Goal: Ask a question

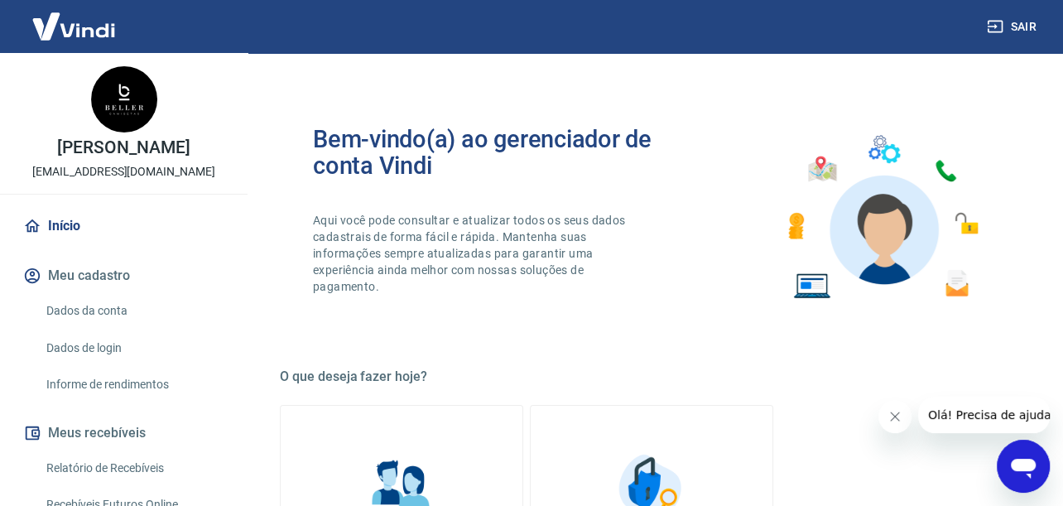
click at [1015, 458] on icon "Abrir janela de mensagens" at bounding box center [1024, 466] width 30 height 30
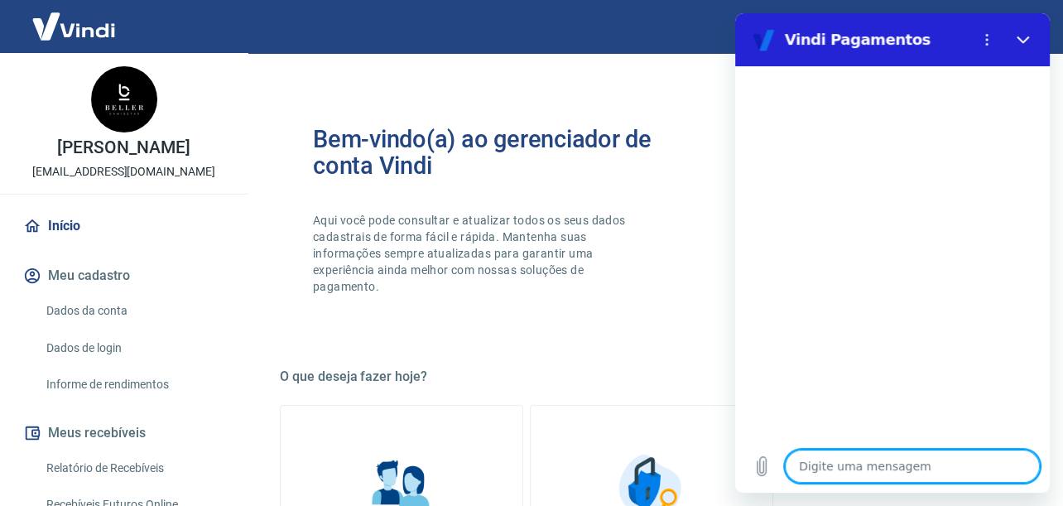
click at [858, 460] on textarea at bounding box center [912, 466] width 255 height 33
type textarea "o"
type textarea "x"
type textarea "oi"
type textarea "x"
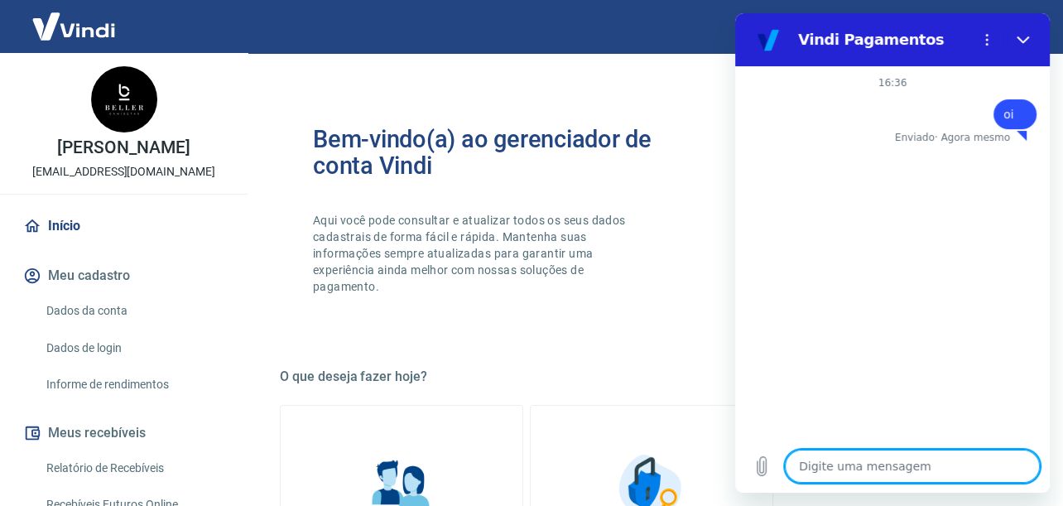
type textarea "x"
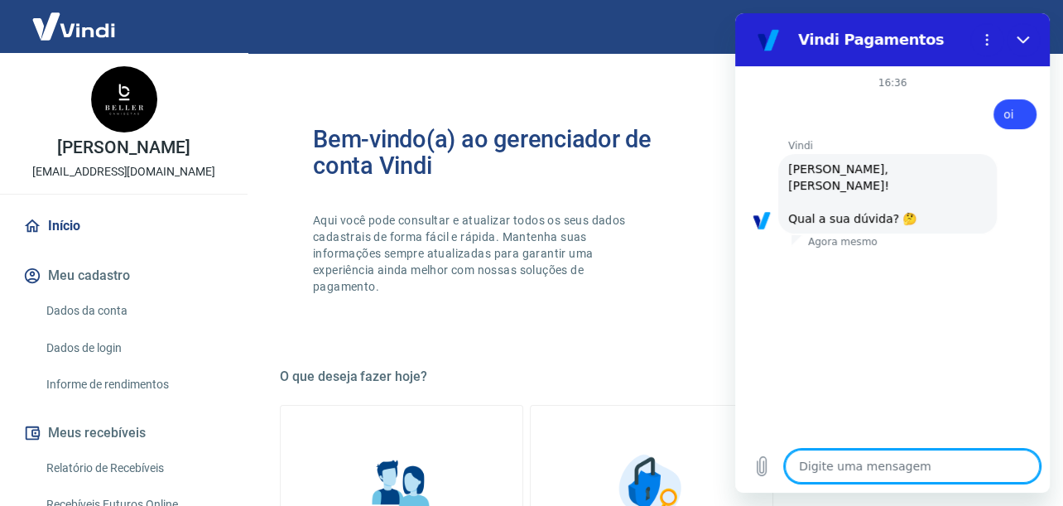
scroll to position [133, 0]
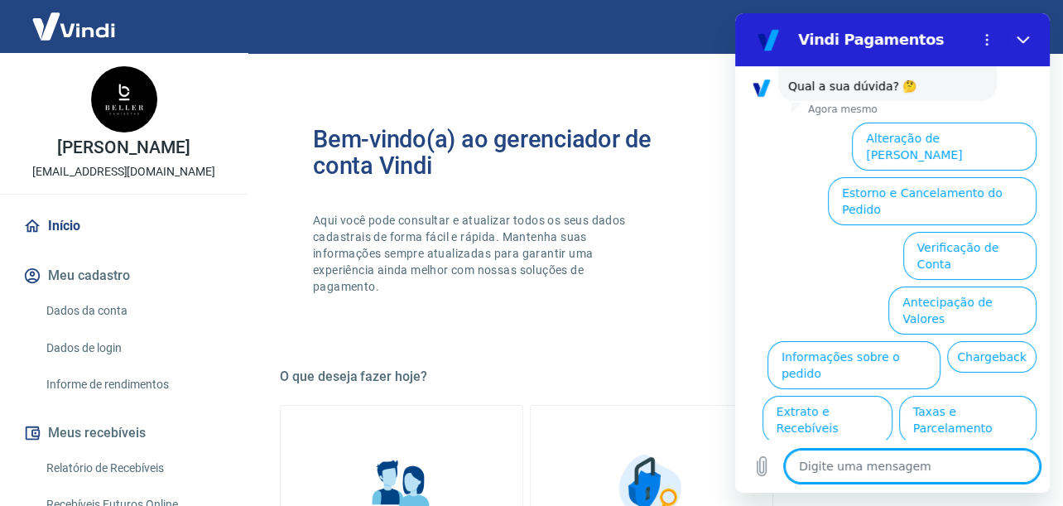
type textarea "o"
type textarea "x"
type textarea "oi"
type textarea "x"
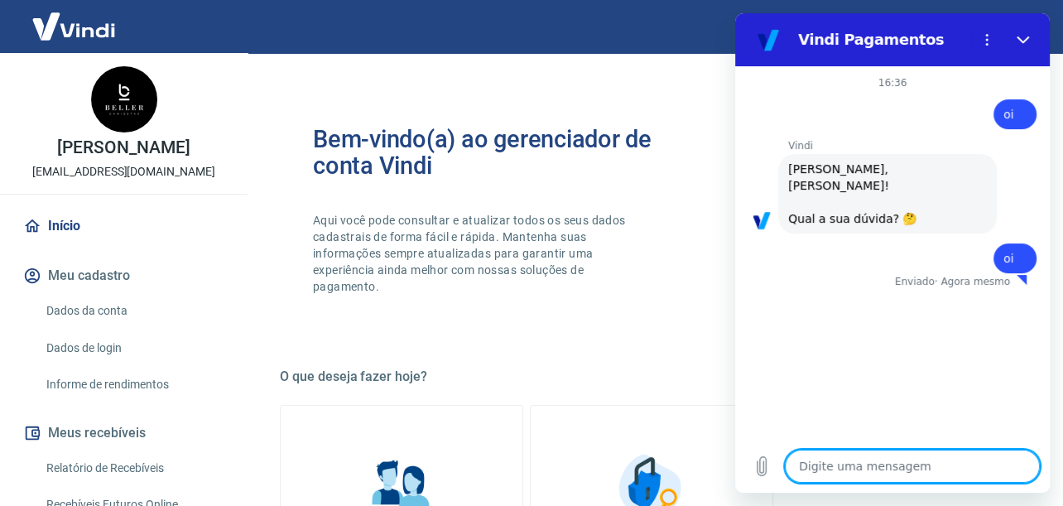
type textarea "x"
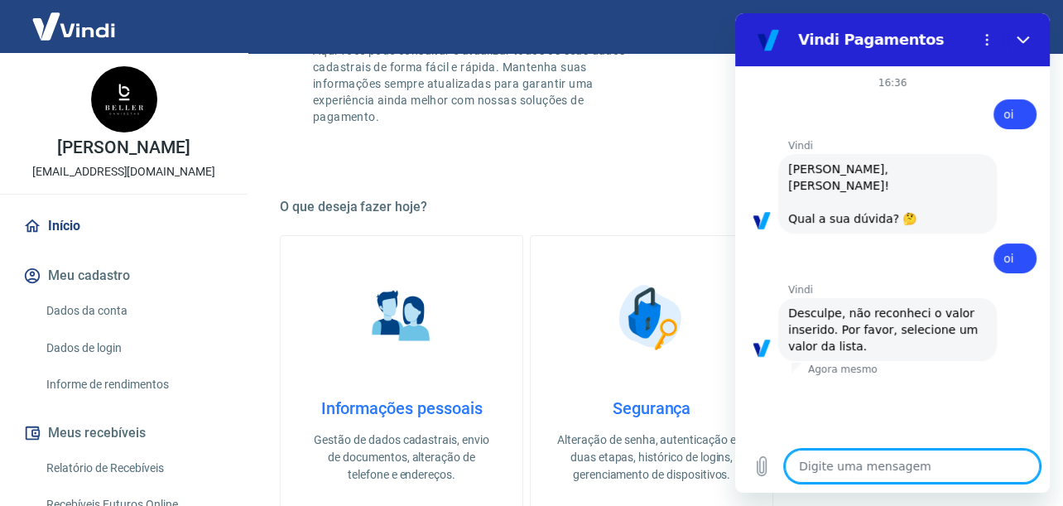
scroll to position [331, 0]
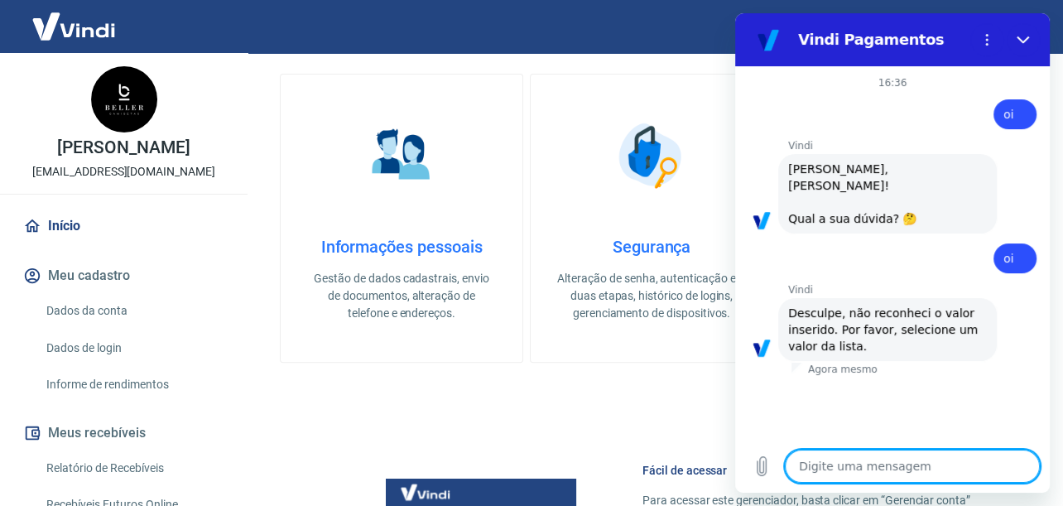
type textarea "p"
type textarea "x"
type textarea "po"
type textarea "x"
type textarea "p"
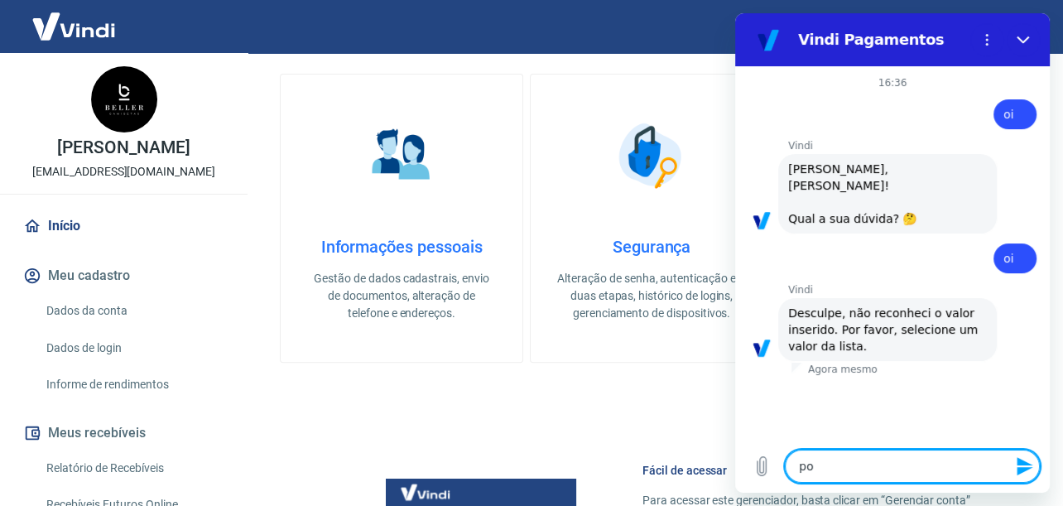
type textarea "x"
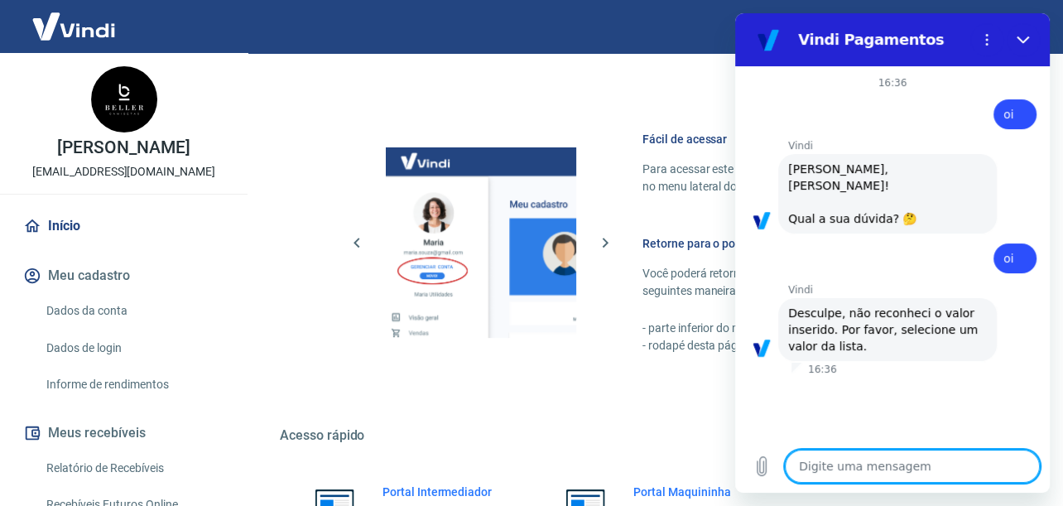
click at [866, 476] on textarea at bounding box center [912, 466] width 255 height 33
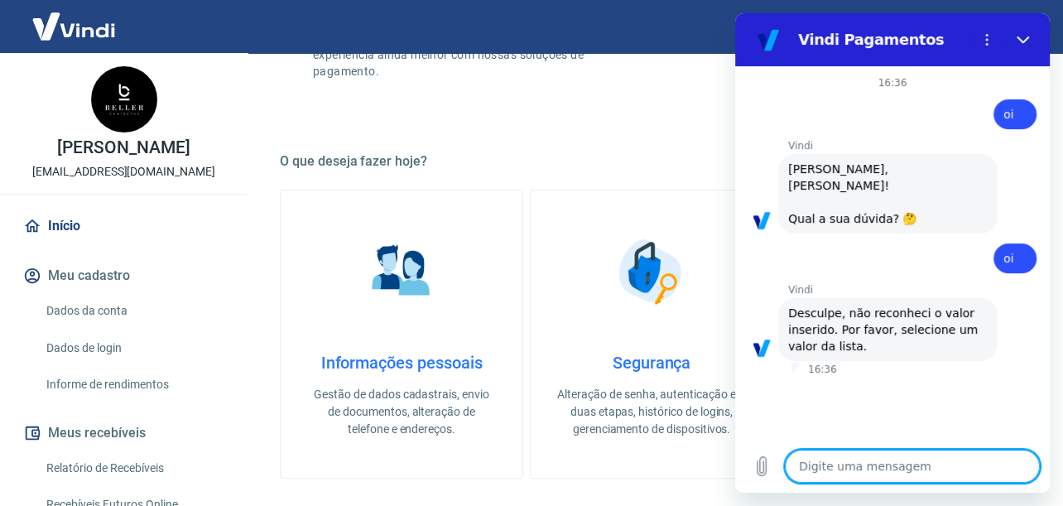
scroll to position [497, 0]
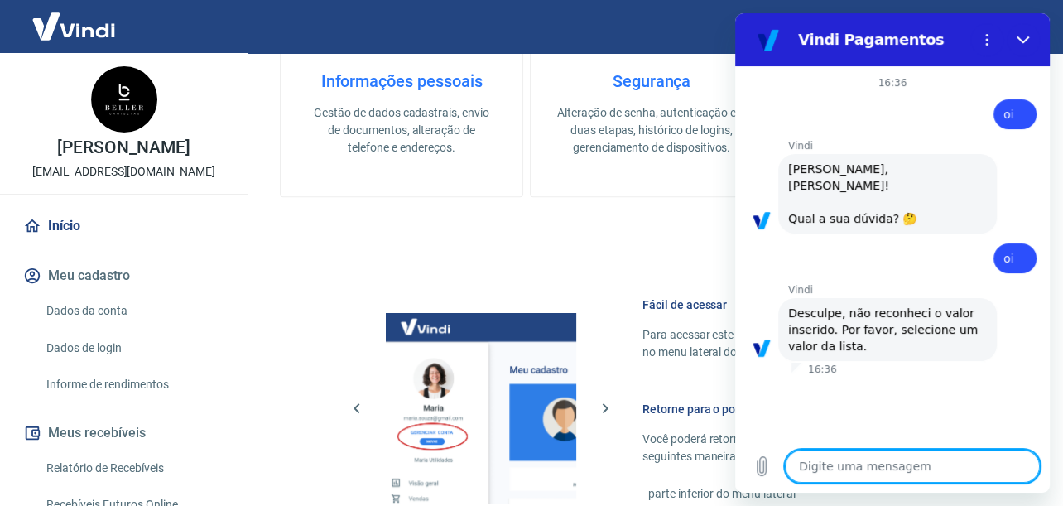
type textarea "o"
type textarea "x"
type textarea "oi"
type textarea "x"
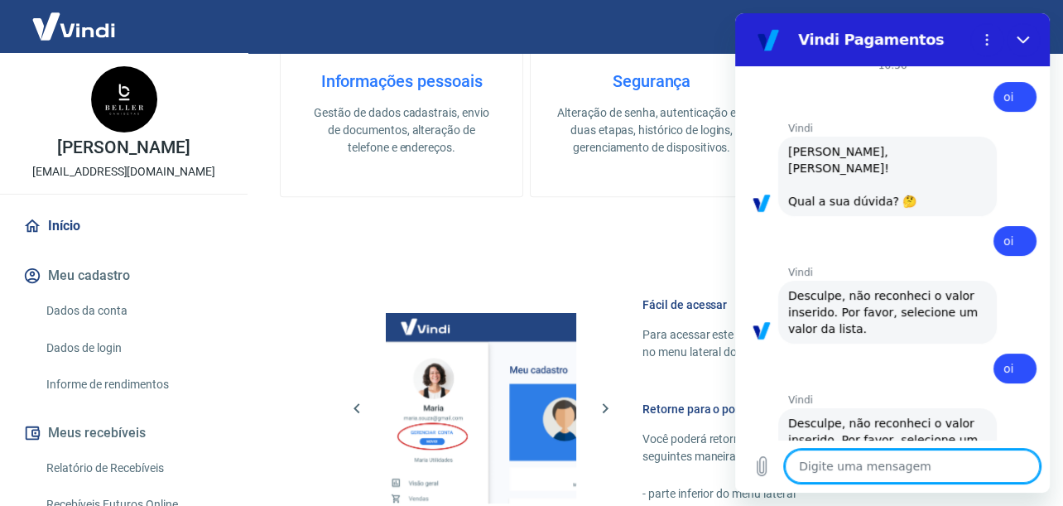
scroll to position [0, 0]
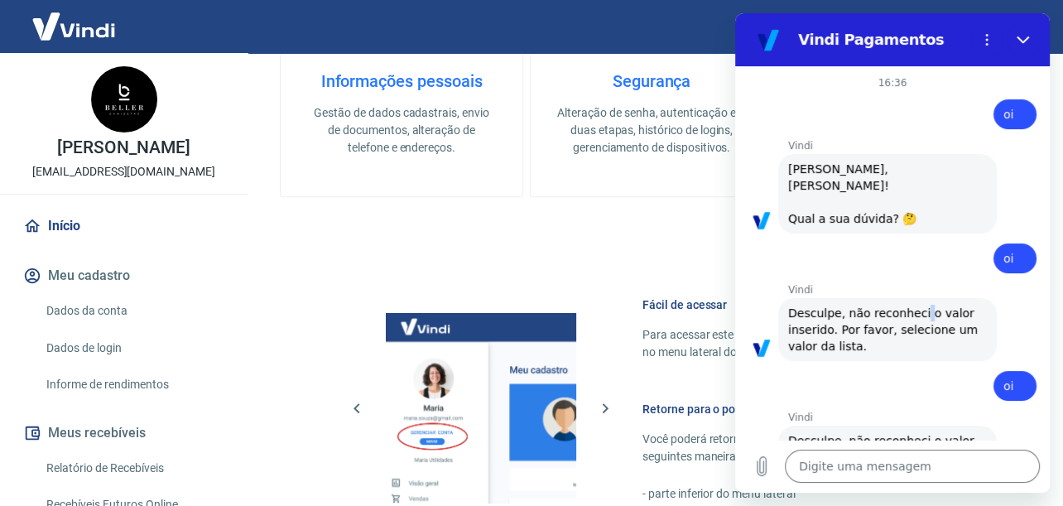
click at [914, 306] on span "Desculpe, não reconheci o valor inserido. Por favor, selecione um valor da list…" at bounding box center [885, 329] width 194 height 46
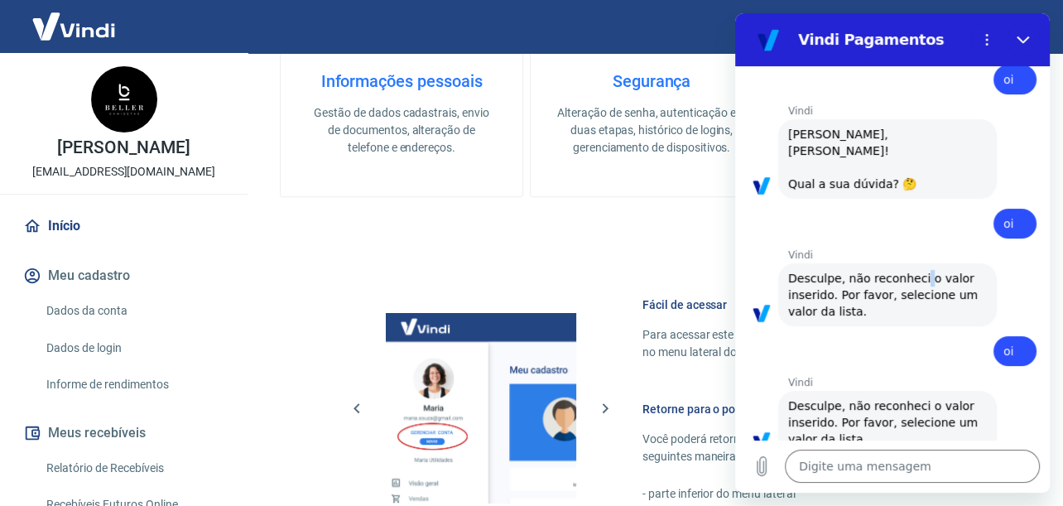
scroll to position [50, 0]
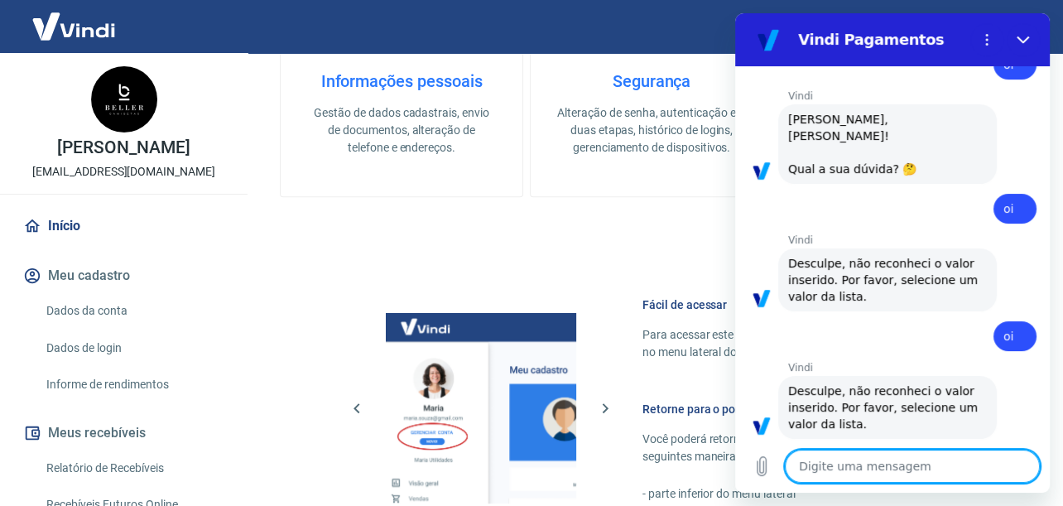
click at [903, 467] on textarea at bounding box center [912, 466] width 255 height 33
type textarea "o"
type textarea "x"
type textarea "oi"
type textarea "x"
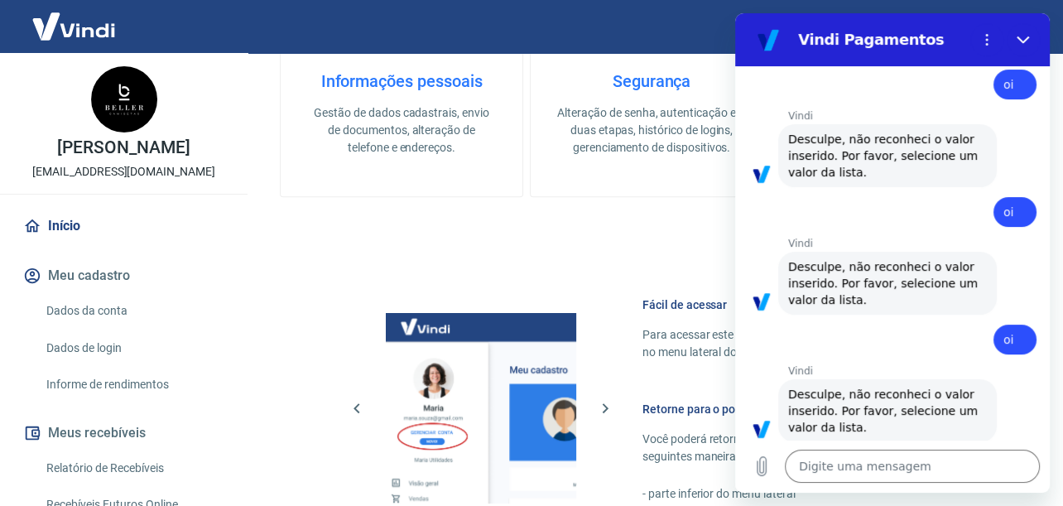
scroll to position [177, 0]
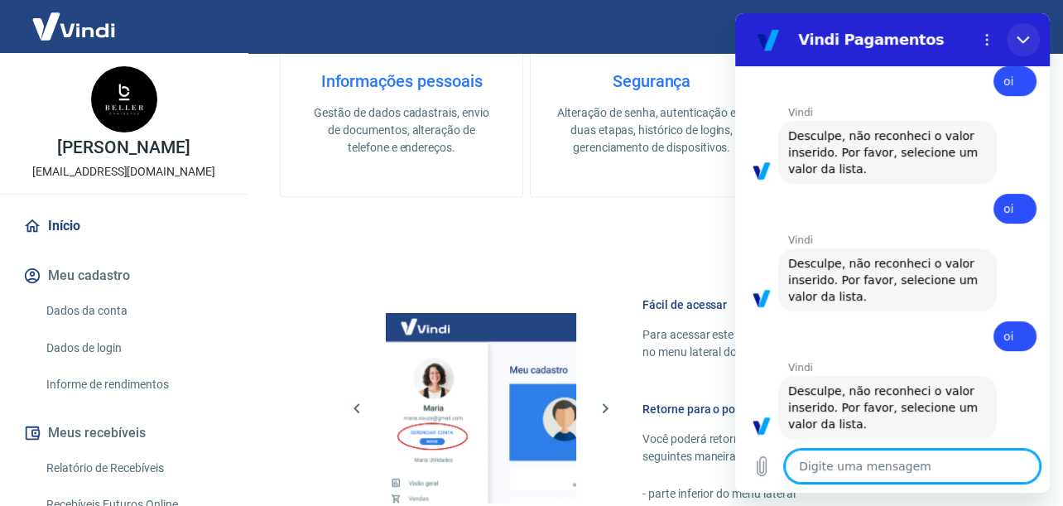
click at [1026, 38] on icon "Fechar" at bounding box center [1023, 39] width 12 height 7
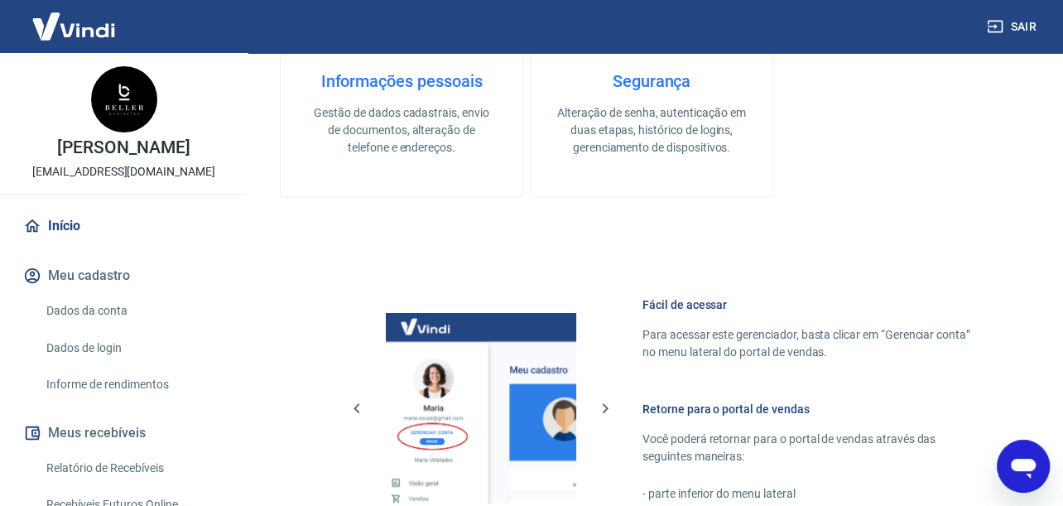
drag, startPoint x: 1019, startPoint y: 458, endPoint x: 1281, endPoint y: 860, distance: 480.6
click at [1019, 458] on icon "Abrir janela de mensagens" at bounding box center [1024, 466] width 30 height 30
type textarea "x"
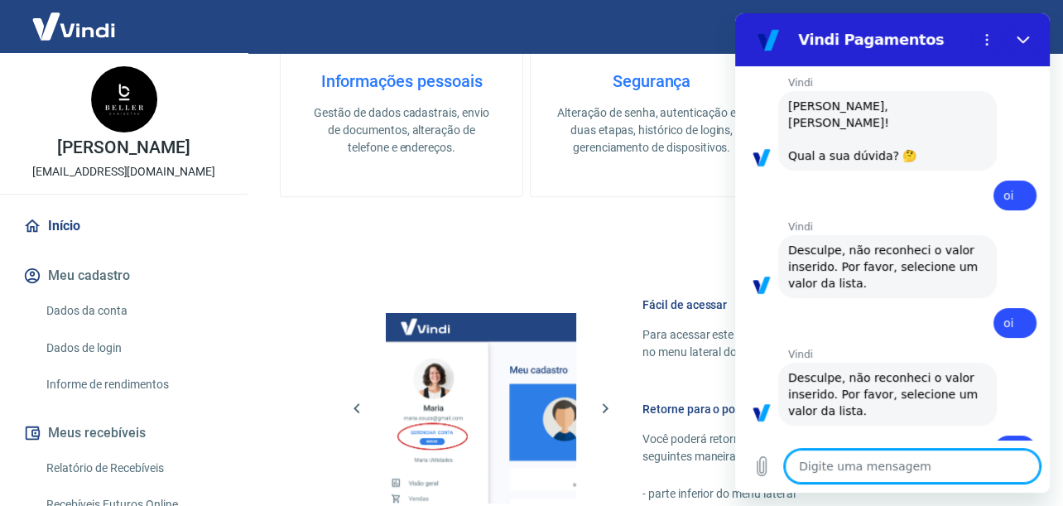
scroll to position [0, 0]
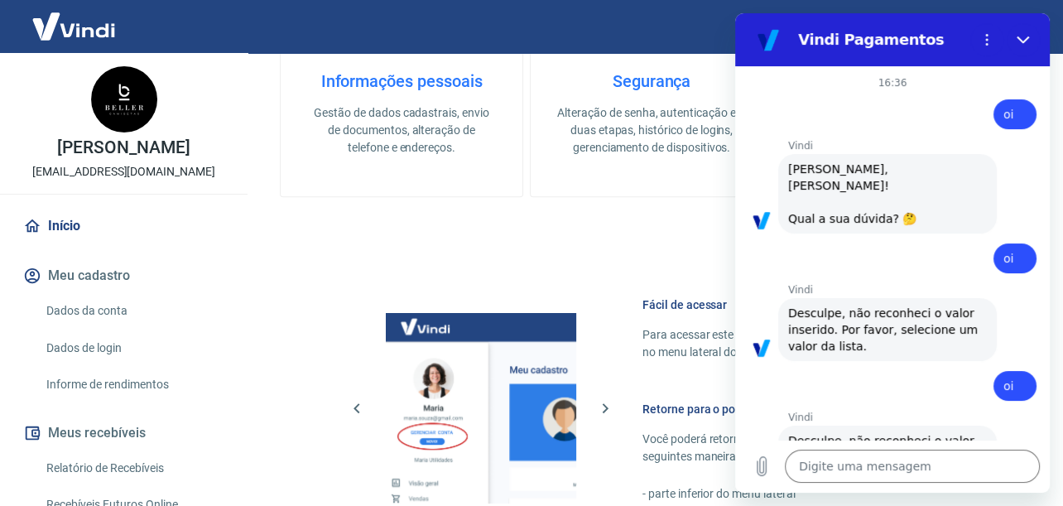
click at [864, 265] on div "16:36 Web User 68a623c47046e552c5780984 diz: oi [PERSON_NAME] diz: [PERSON_NAME…" at bounding box center [892, 253] width 315 height 374
click at [862, 202] on span "[PERSON_NAME], [PERSON_NAME]! Qual a sua dúvida? 🤔" at bounding box center [852, 193] width 128 height 63
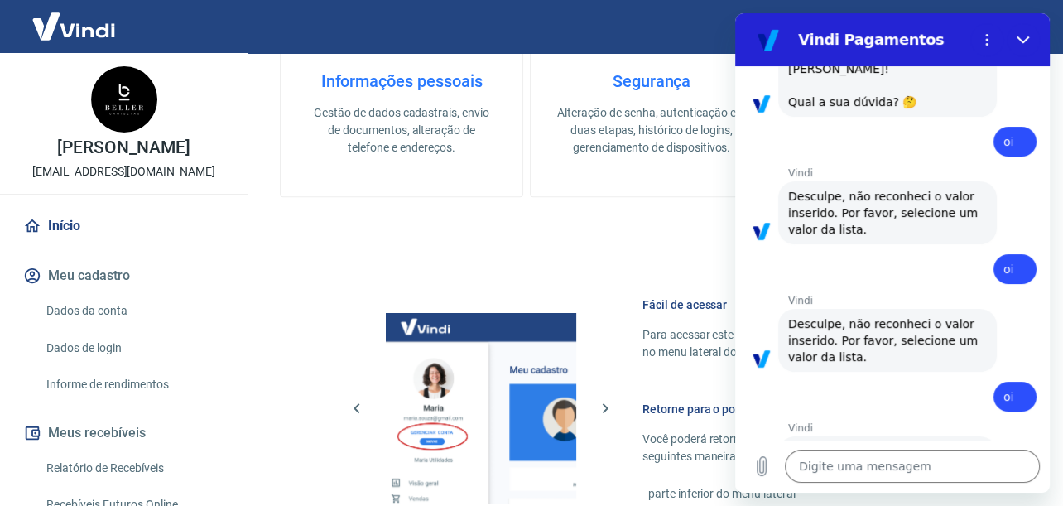
scroll to position [177, 0]
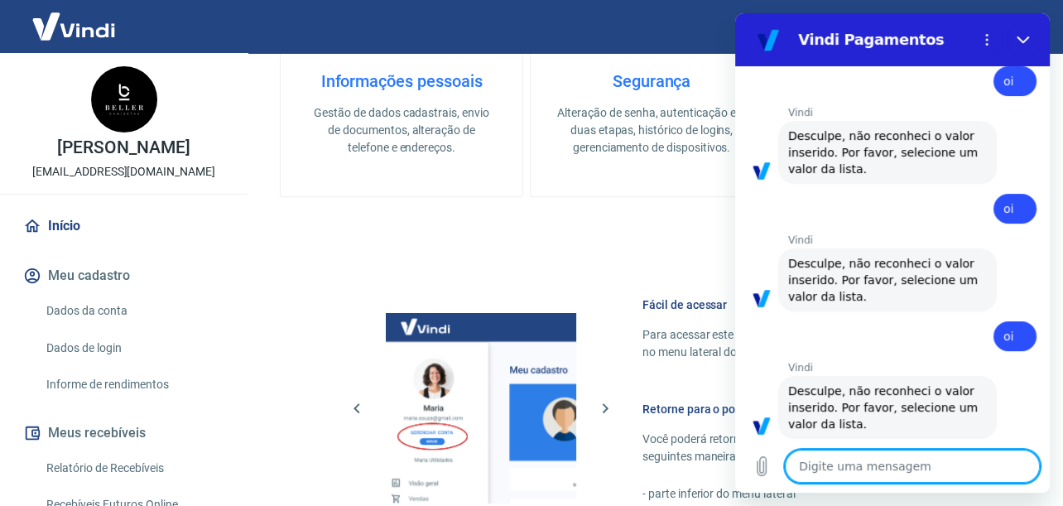
drag, startPoint x: 933, startPoint y: 475, endPoint x: 934, endPoint y: 463, distance: 12.5
click at [934, 463] on textarea at bounding box center [912, 466] width 255 height 33
type textarea "e"
type textarea "x"
type textarea "ex"
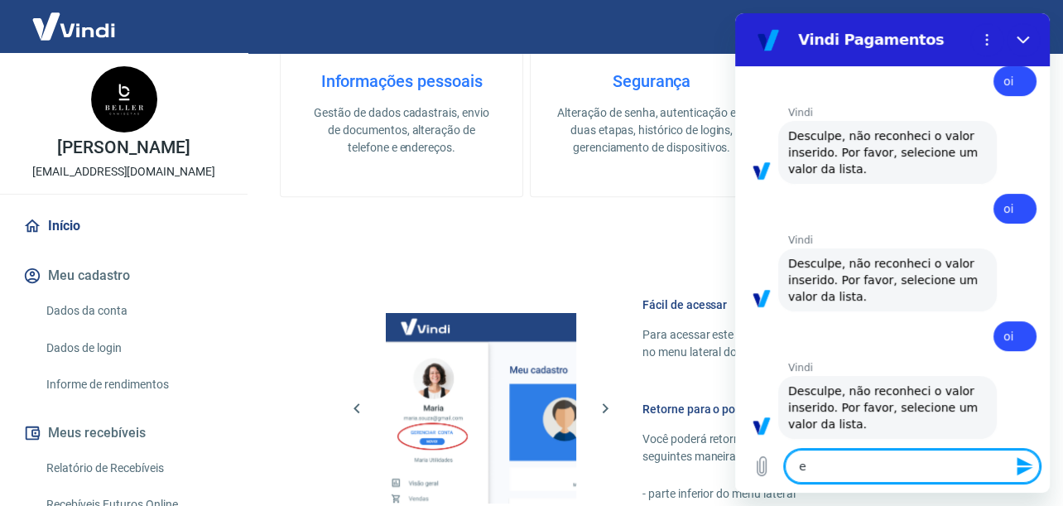
type textarea "x"
type textarea "ext"
type textarea "x"
type textarea "extr"
type textarea "x"
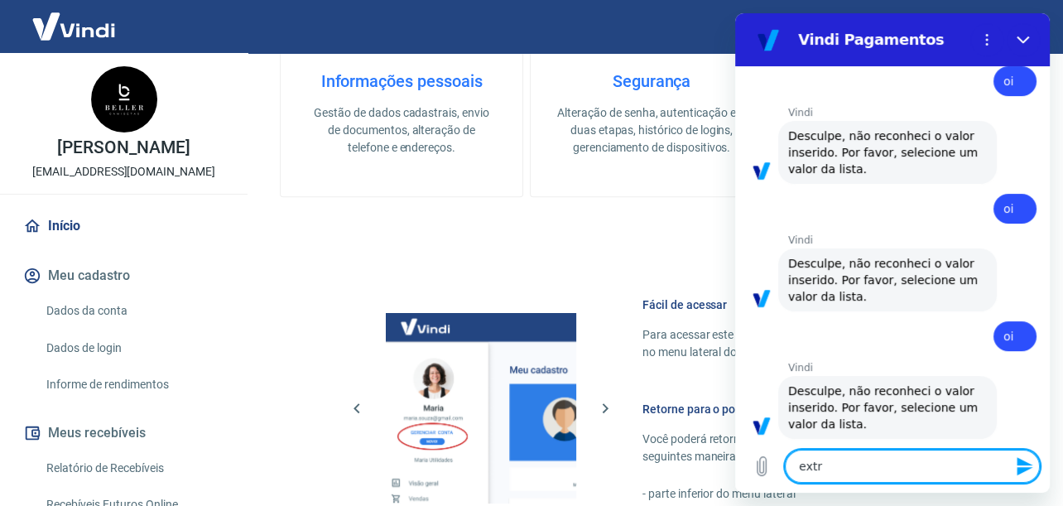
type textarea "extra"
type textarea "x"
type textarea "extrat"
type textarea "x"
type textarea "extrato"
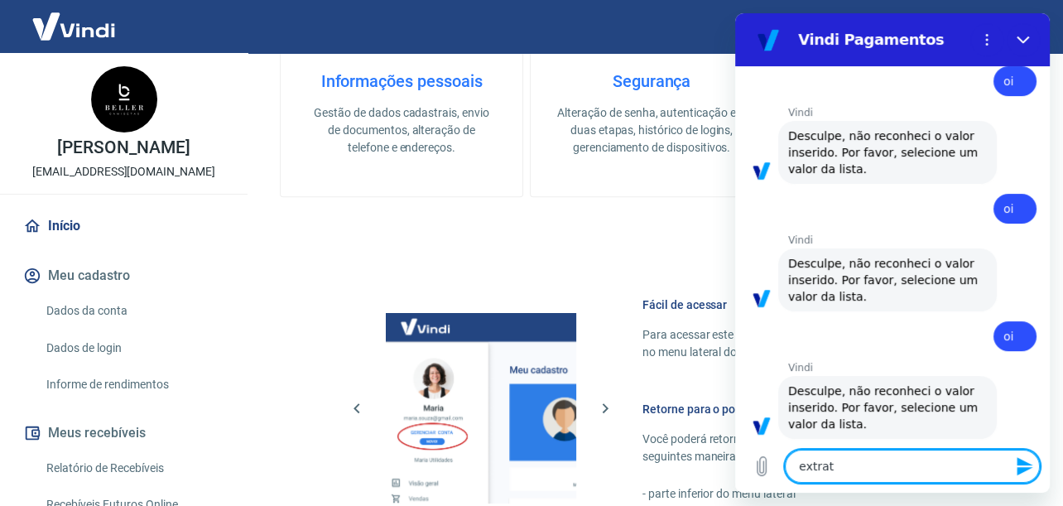
type textarea "x"
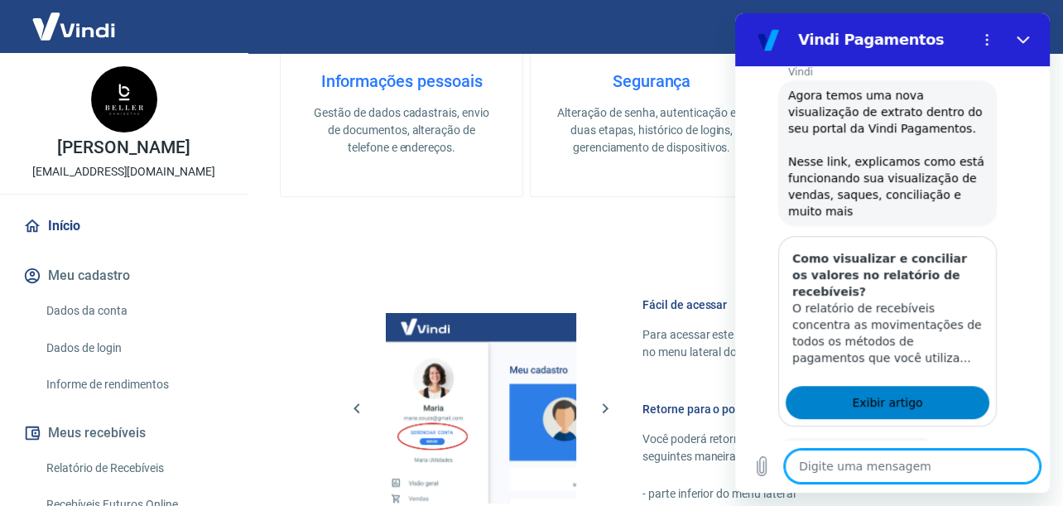
scroll to position [650, 0]
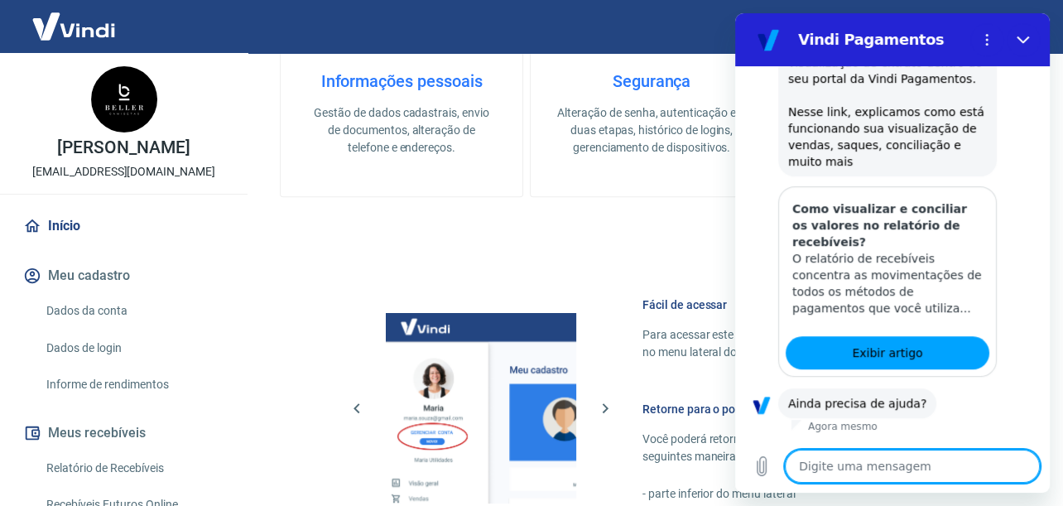
click at [948, 440] on button "Sim" at bounding box center [956, 455] width 48 height 31
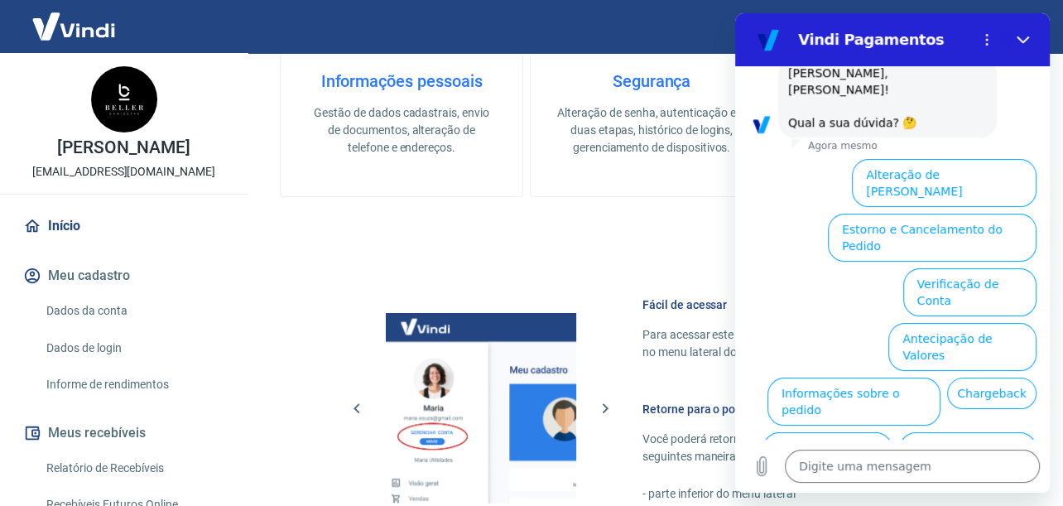
scroll to position [1078, 0]
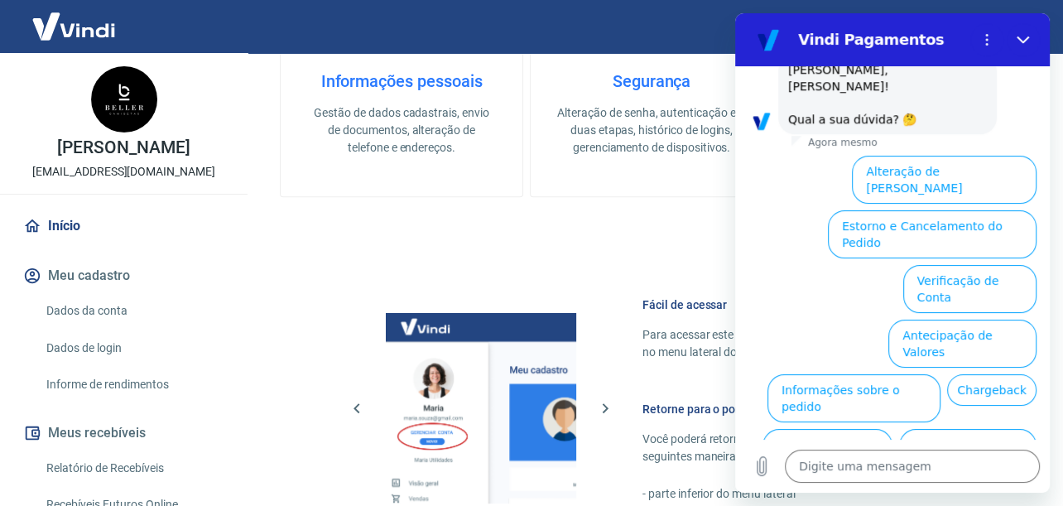
click at [777, 339] on ul "Alteração de Dados Cadastrais Estorno e Cancelamento do Pedido Verificação de C…" at bounding box center [893, 367] width 288 height 437
click at [893, 429] on button "Extrato e Recebíveis" at bounding box center [828, 453] width 130 height 48
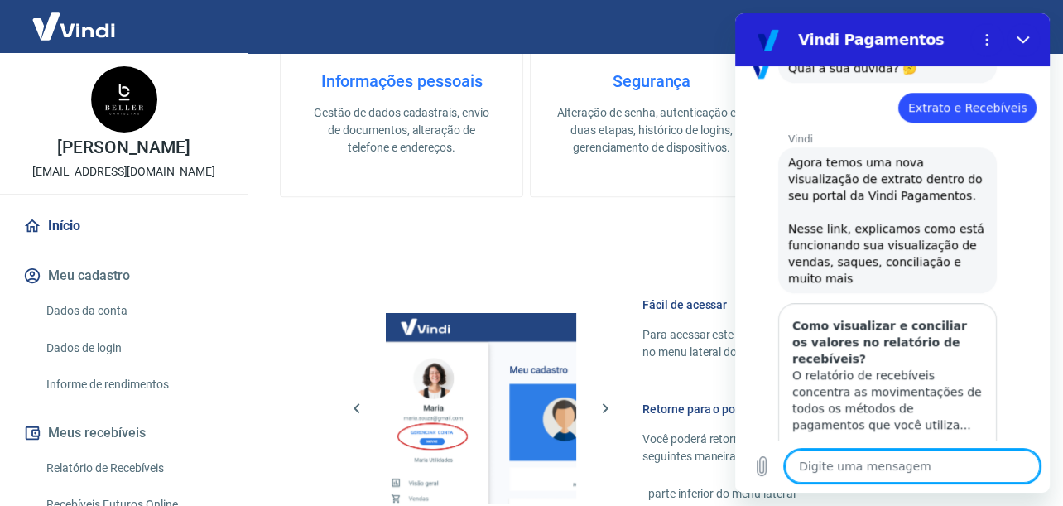
scroll to position [1212, 0]
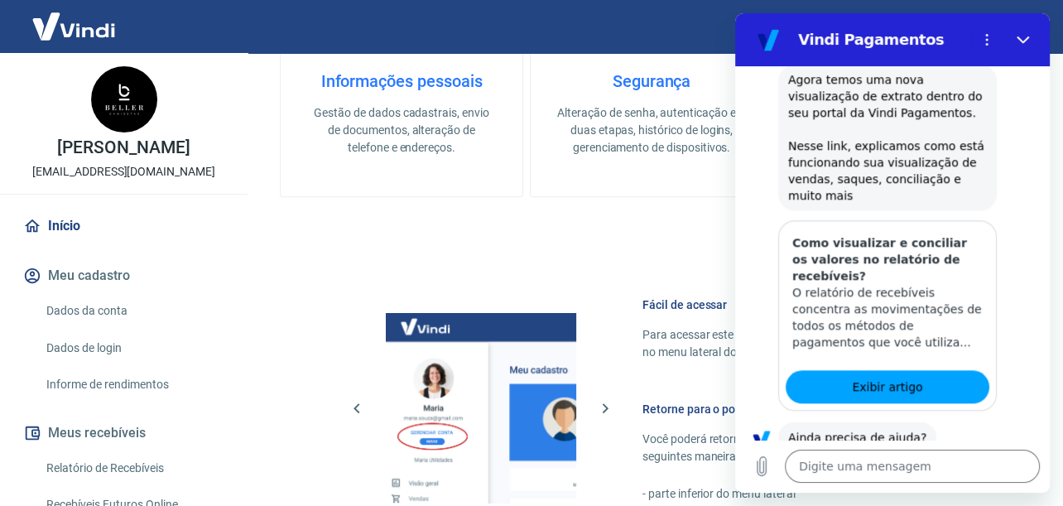
click at [954, 474] on button "Sim" at bounding box center [956, 489] width 48 height 31
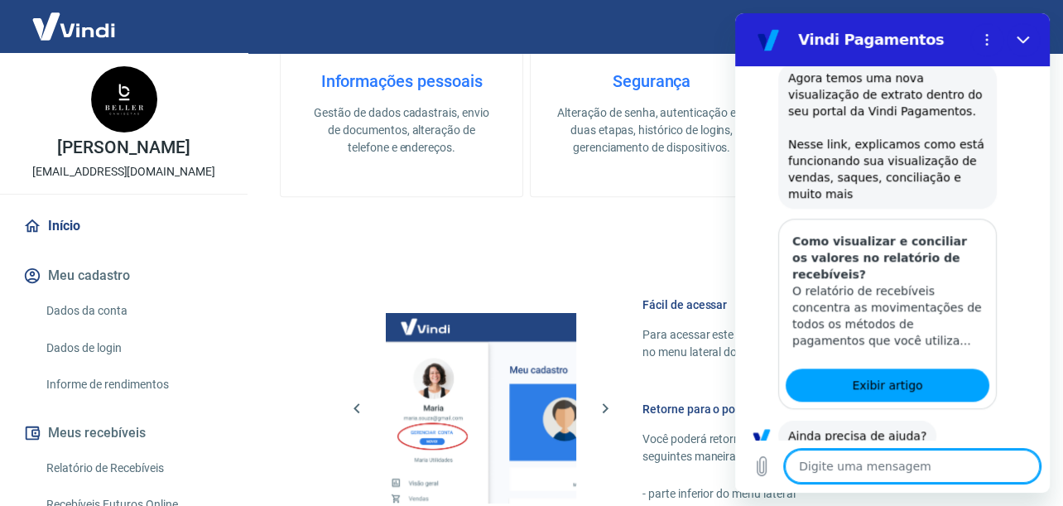
type textarea "x"
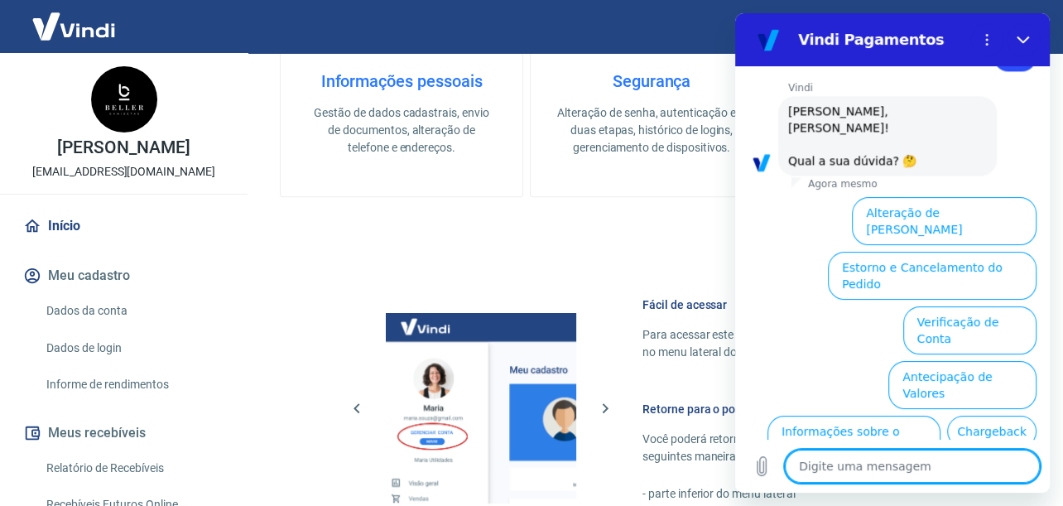
scroll to position [1641, 0]
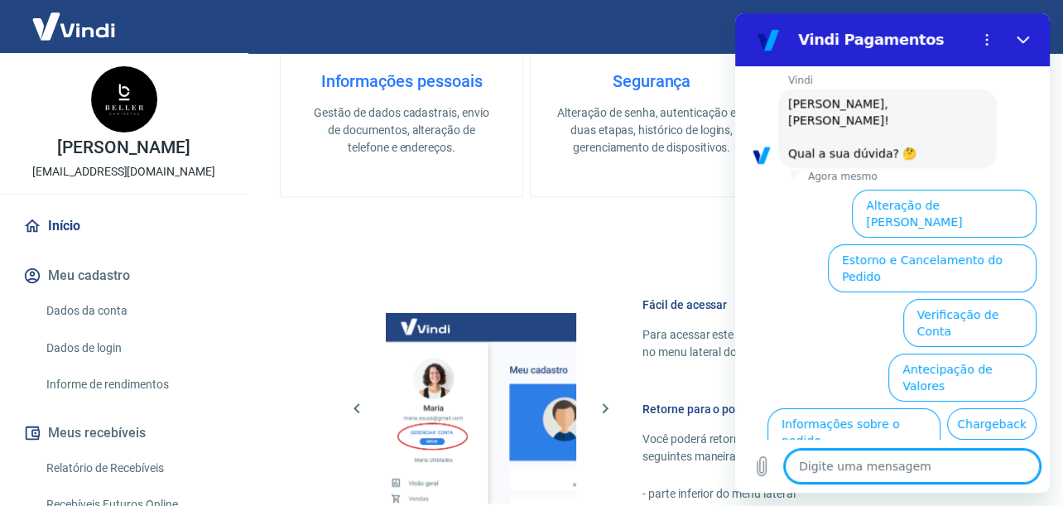
click at [887, 462] on textarea at bounding box center [912, 466] width 255 height 33
type textarea "f"
type textarea "x"
type textarea "fa"
type textarea "x"
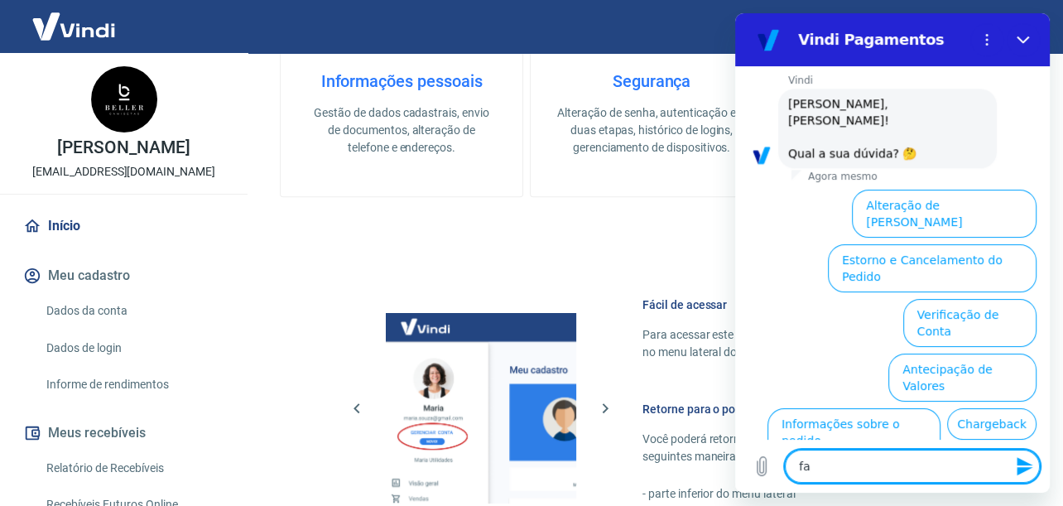
type textarea "fal"
type textarea "x"
type textarea "fala"
type textarea "x"
type textarea "falar"
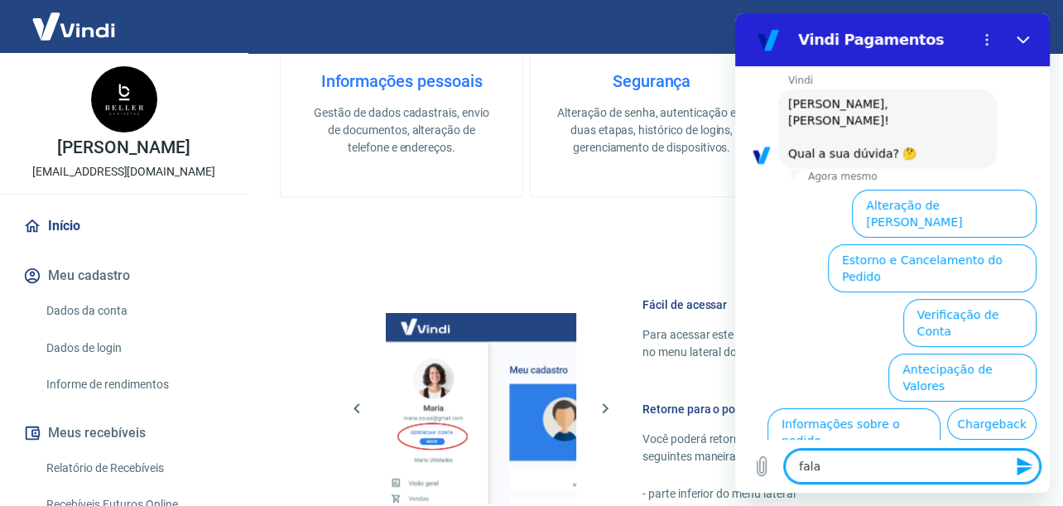
type textarea "x"
type textarea "falar"
type textarea "x"
type textarea "falar c"
type textarea "x"
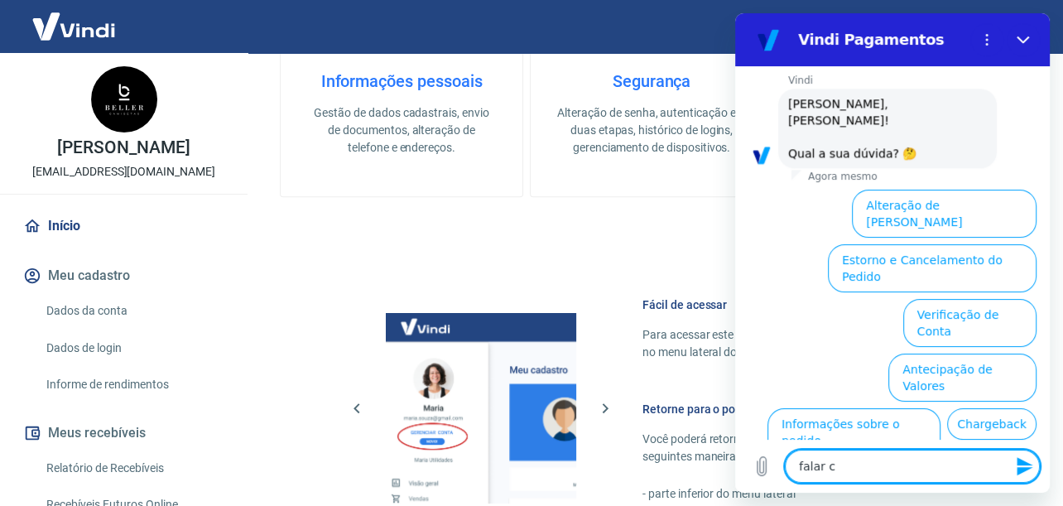
type textarea "falar co"
type textarea "x"
type textarea "falar com"
type textarea "x"
type textarea "falar com"
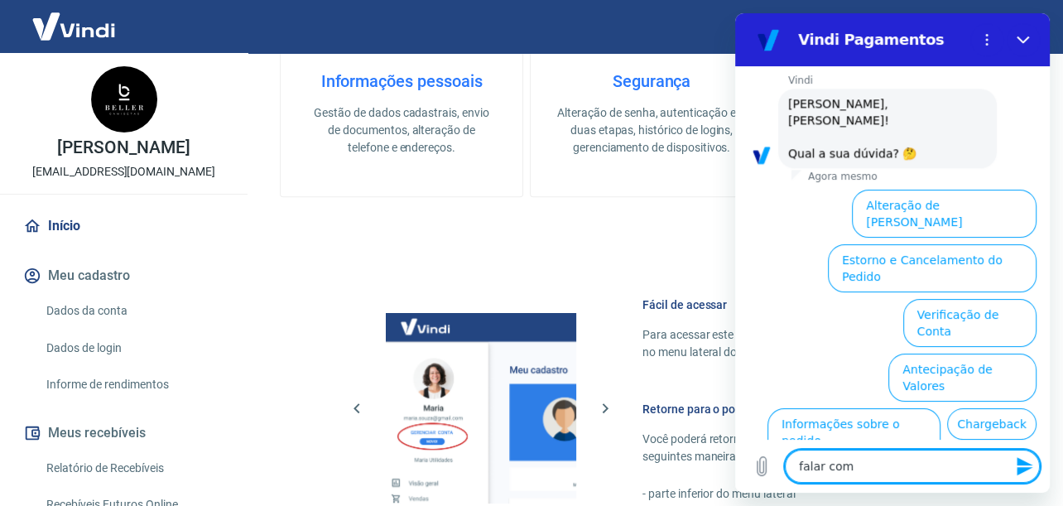
type textarea "x"
type textarea "falar com u"
type textarea "x"
type textarea "falar com um"
type textarea "x"
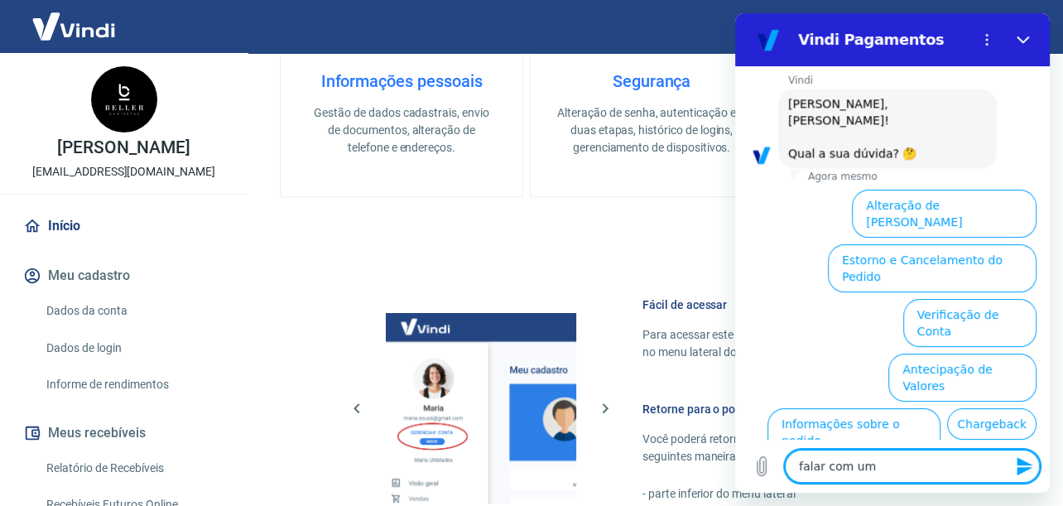
type textarea "falar com um"
type textarea "x"
type textarea "falar com um a"
type textarea "x"
type textarea "falar com um at"
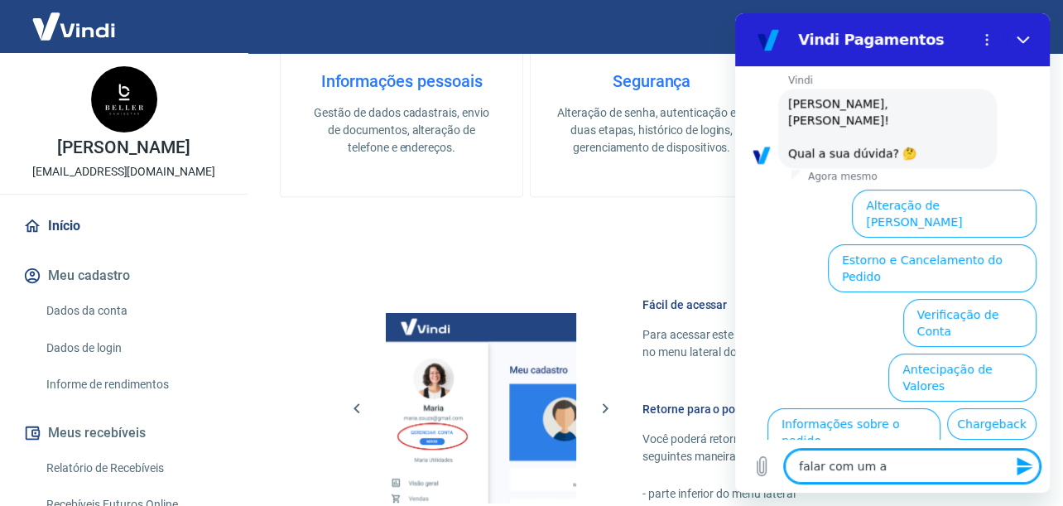
type textarea "x"
type textarea "falar com um ate"
type textarea "x"
type textarea "falar com um [GEOGRAPHIC_DATA]"
type textarea "x"
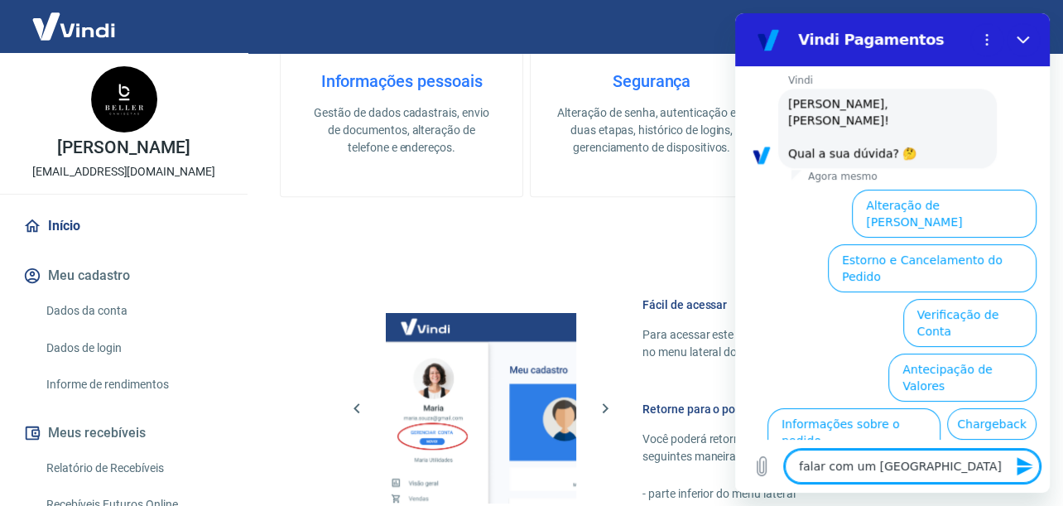
type textarea "falar com um atend"
type textarea "x"
type textarea "falar com um atende"
type textarea "x"
type textarea "falar com um atenden"
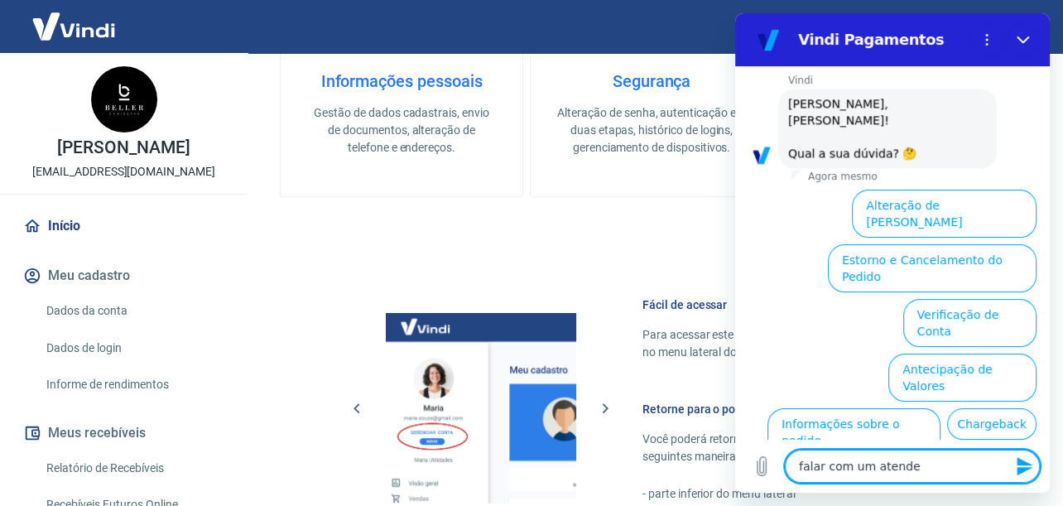
type textarea "x"
type textarea "falar com um atendenr"
type textarea "x"
type textarea "falar com um atendenre"
type textarea "x"
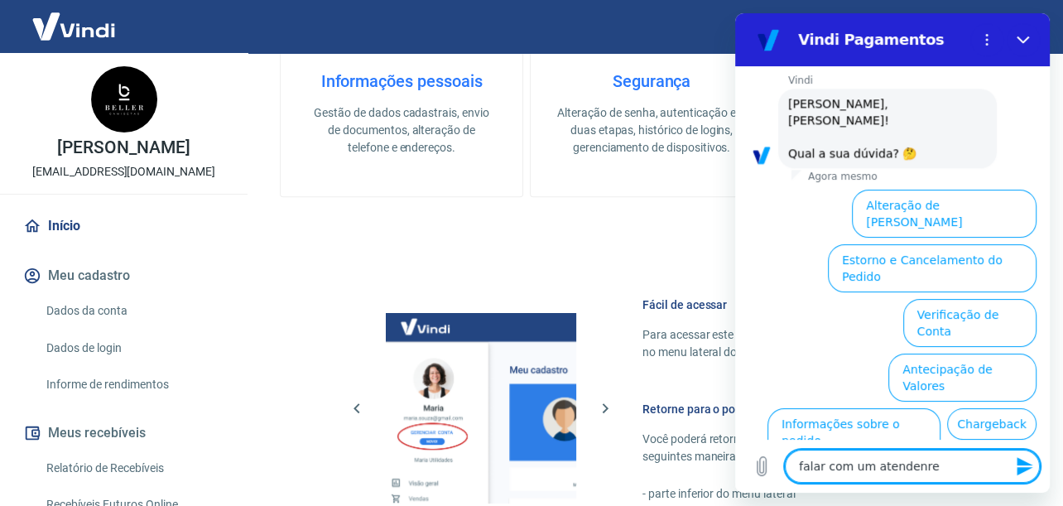
type textarea "falar com um atendenr"
type textarea "x"
type textarea "falar com um atenden"
type textarea "x"
type textarea "falar com um atendent"
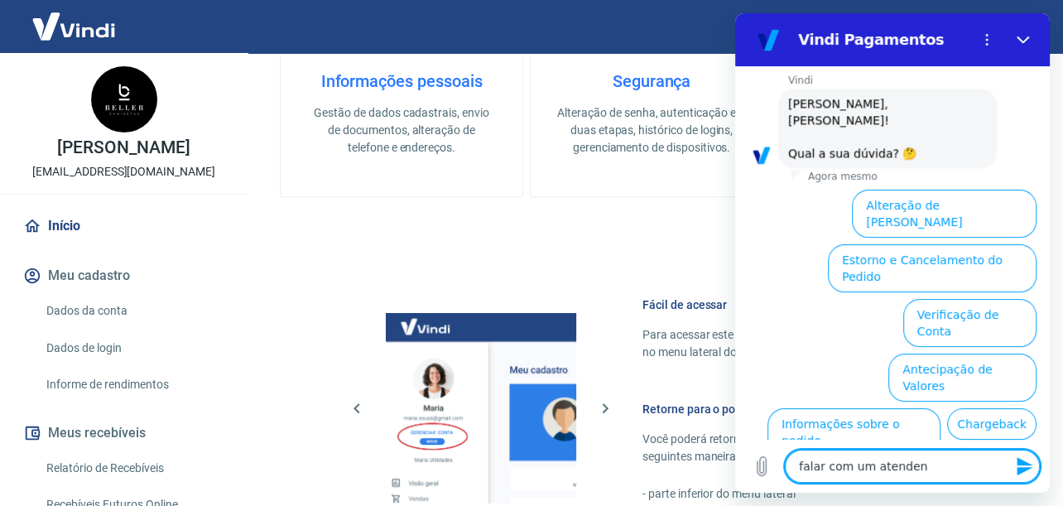
type textarea "x"
type textarea "falar com um atendente"
type textarea "x"
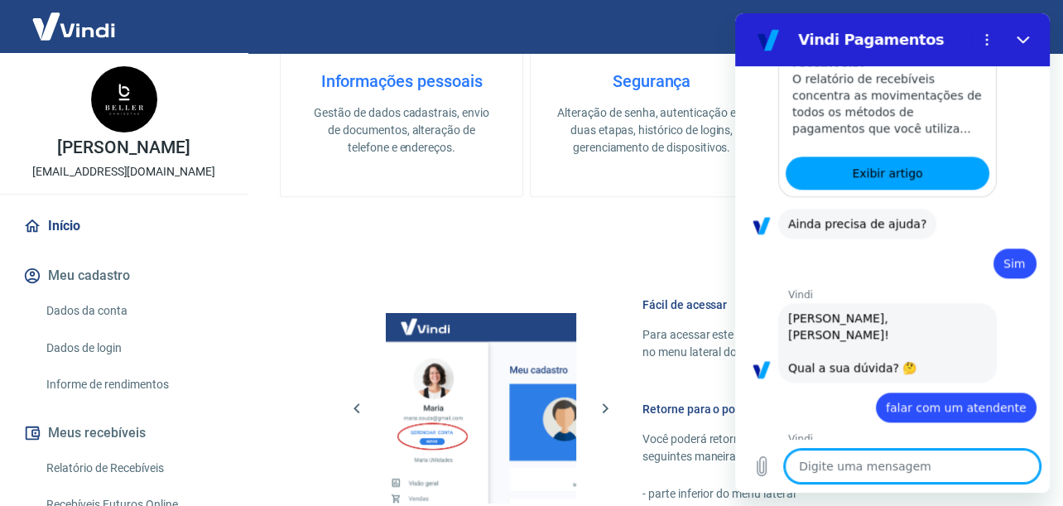
scroll to position [1430, 0]
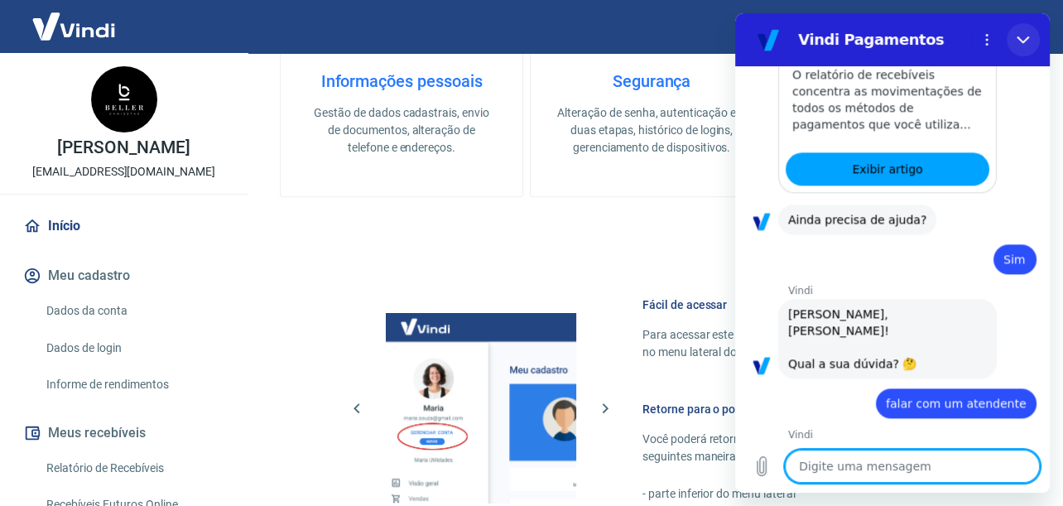
click at [1028, 35] on icon "Fechar" at bounding box center [1023, 39] width 13 height 13
type textarea "x"
